Goal: Task Accomplishment & Management: Manage account settings

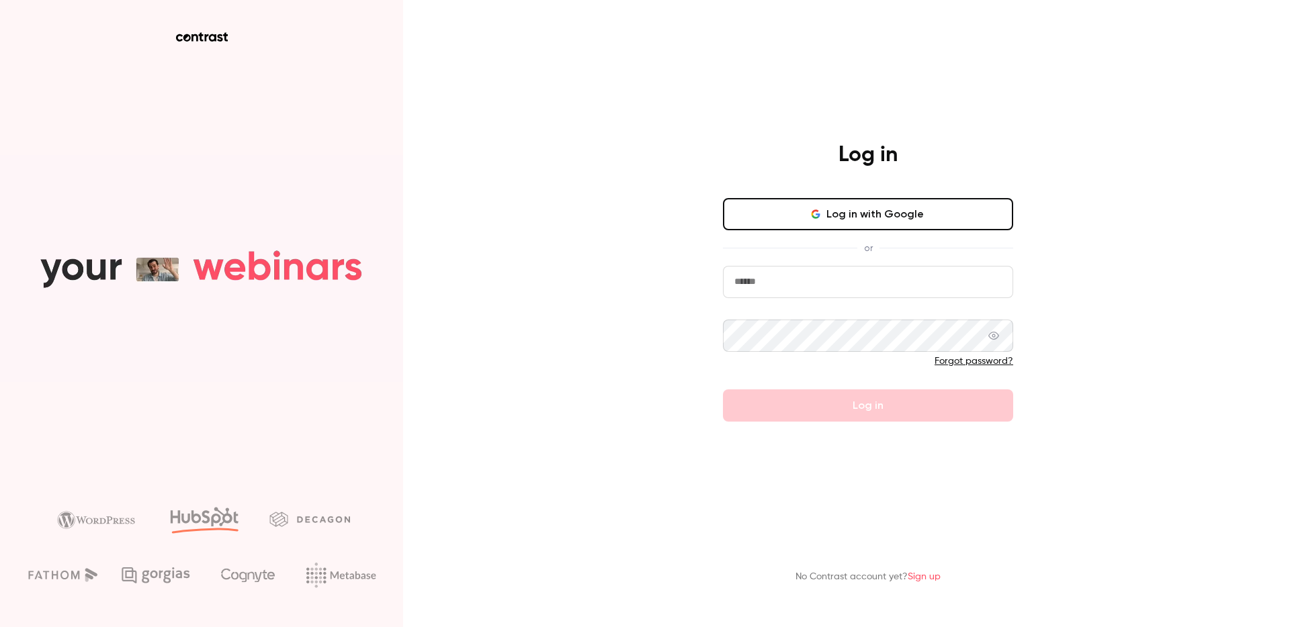
click at [836, 218] on button "Log in with Google" at bounding box center [868, 214] width 290 height 32
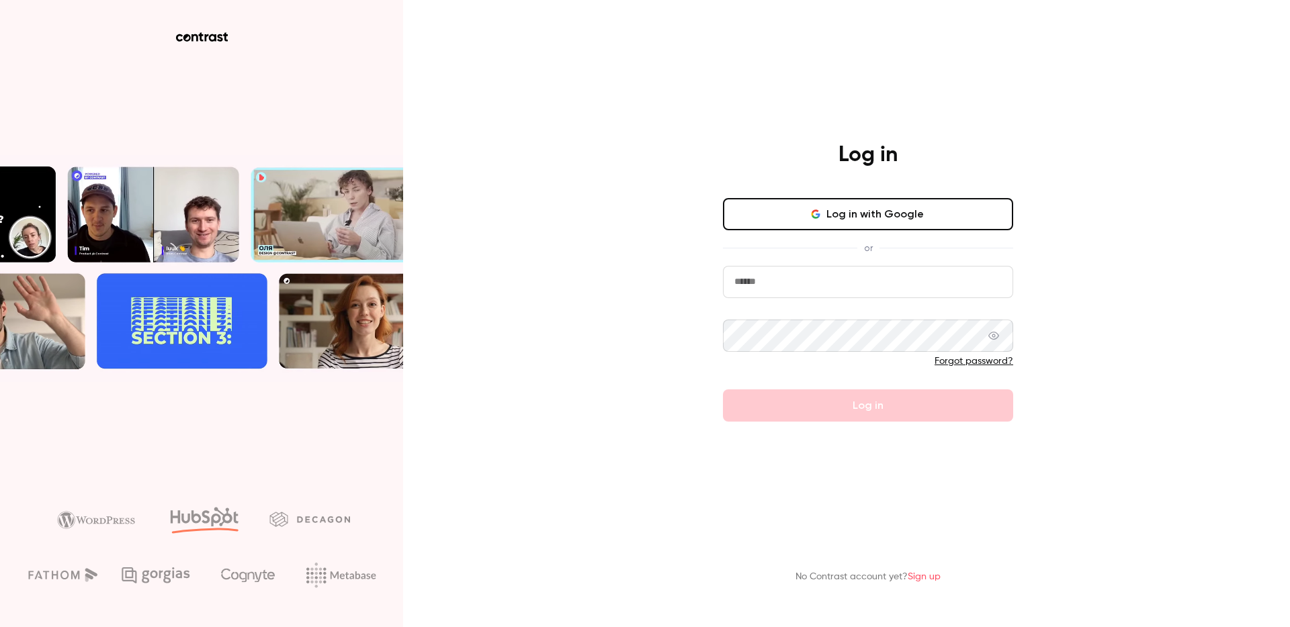
click at [836, 218] on button "Log in with Google" at bounding box center [868, 214] width 290 height 32
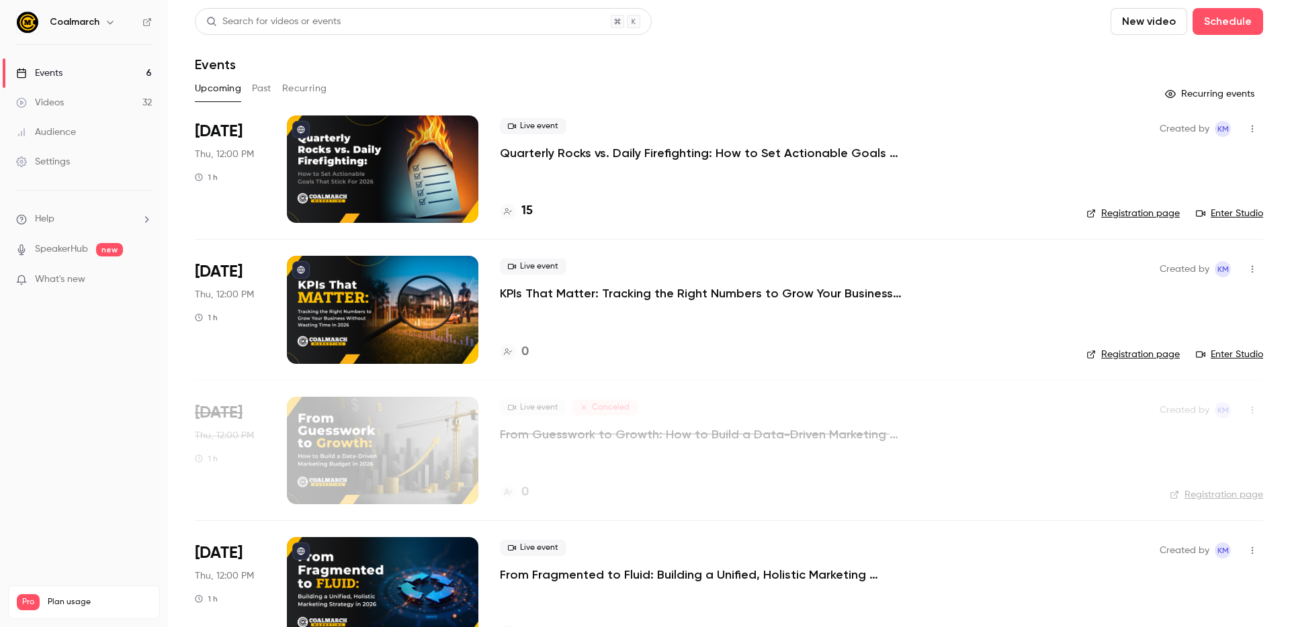
click at [97, 130] on link "Audience" at bounding box center [84, 133] width 168 height 30
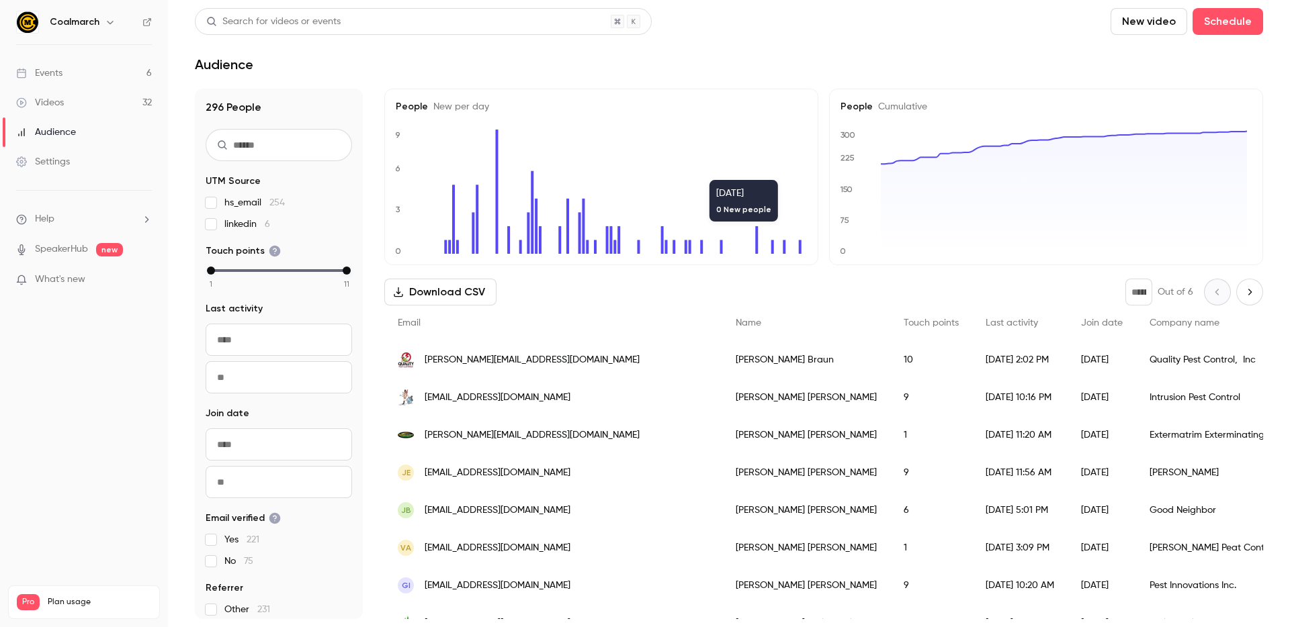
click at [449, 294] on button "Download CSV" at bounding box center [440, 292] width 112 height 27
